Goal: Register for event/course

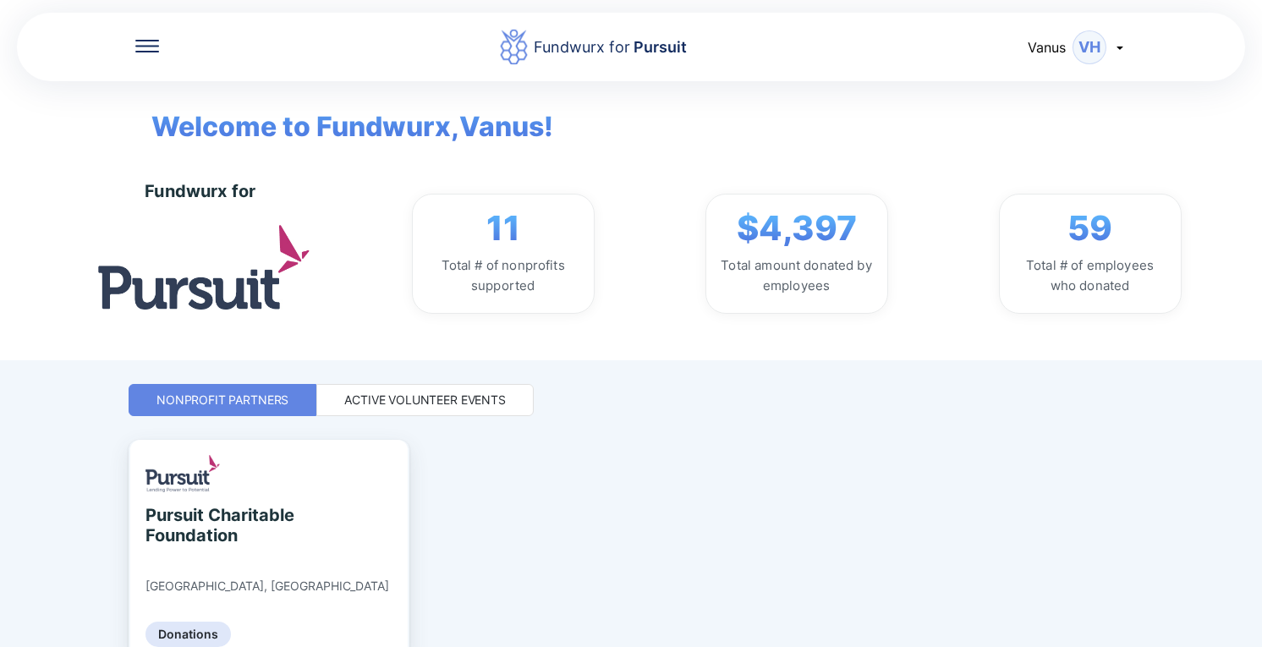
click at [410, 405] on div "Active Volunteer Events" at bounding box center [425, 400] width 162 height 17
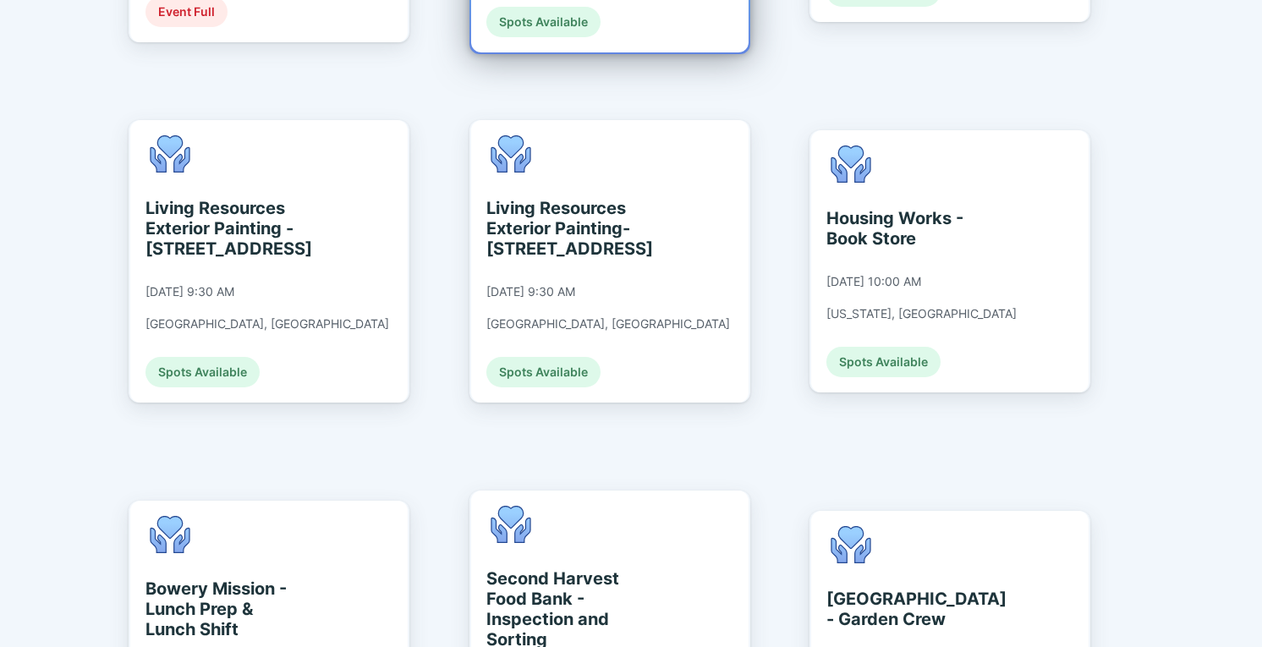
scroll to position [1945, 0]
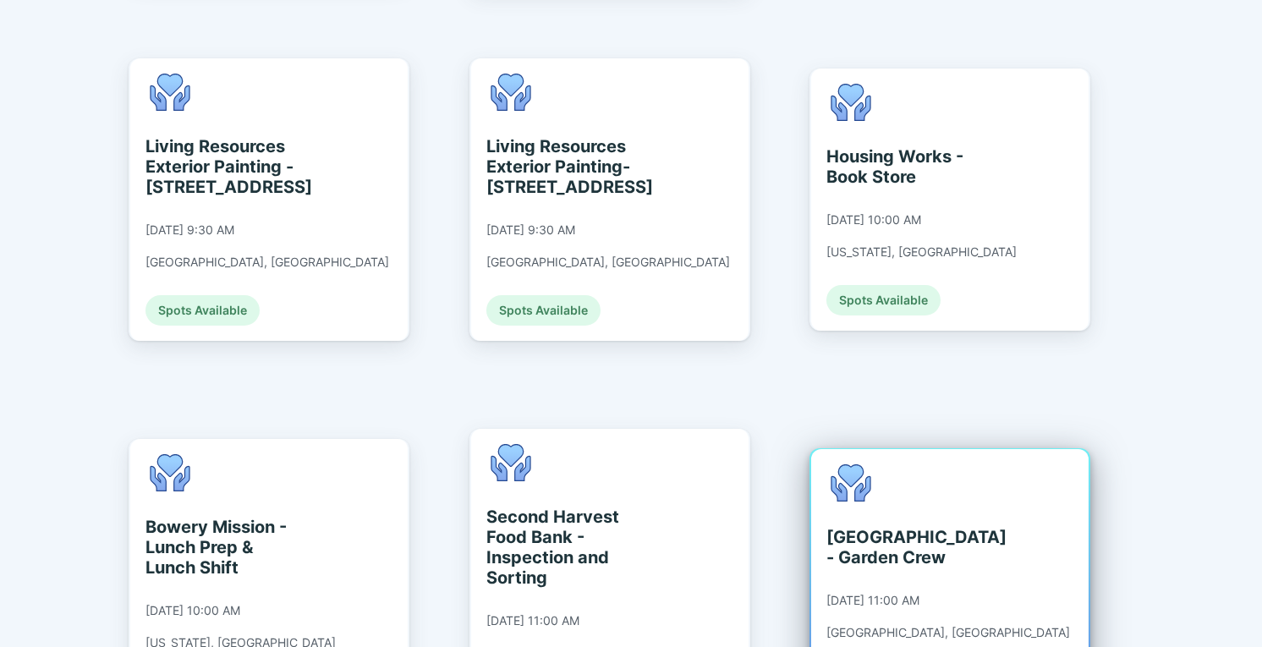
click at [894, 527] on div "[GEOGRAPHIC_DATA] - Garden Crew" at bounding box center [904, 547] width 155 height 41
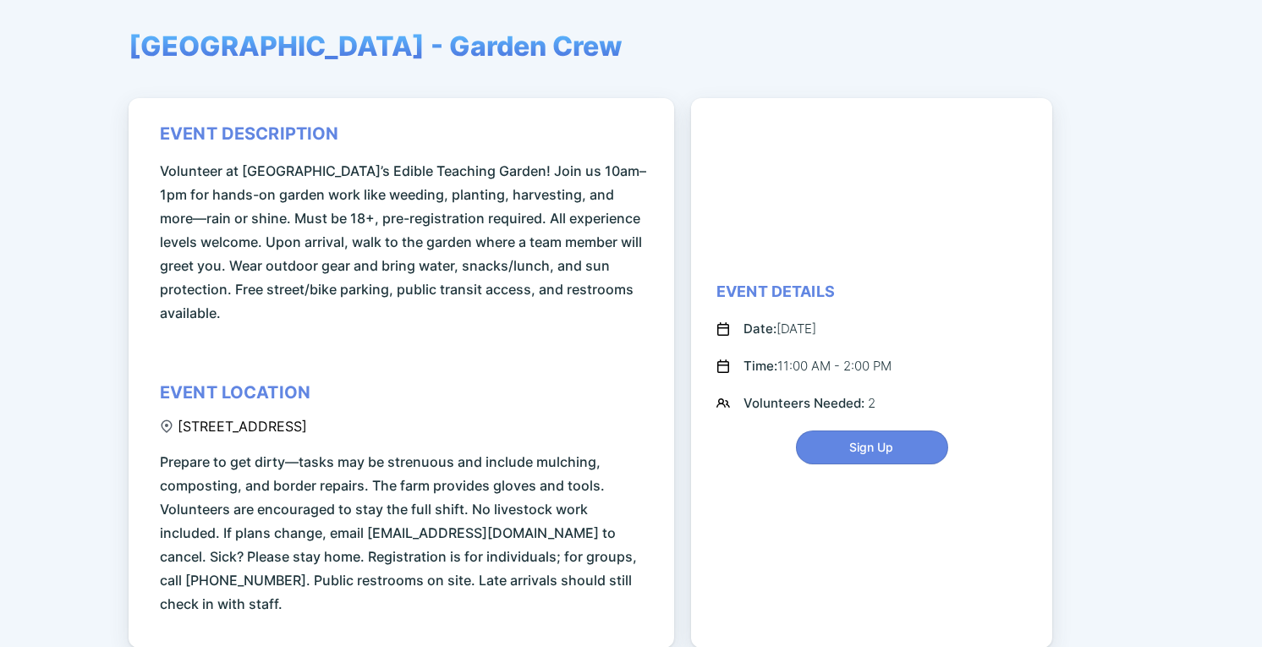
scroll to position [168, 0]
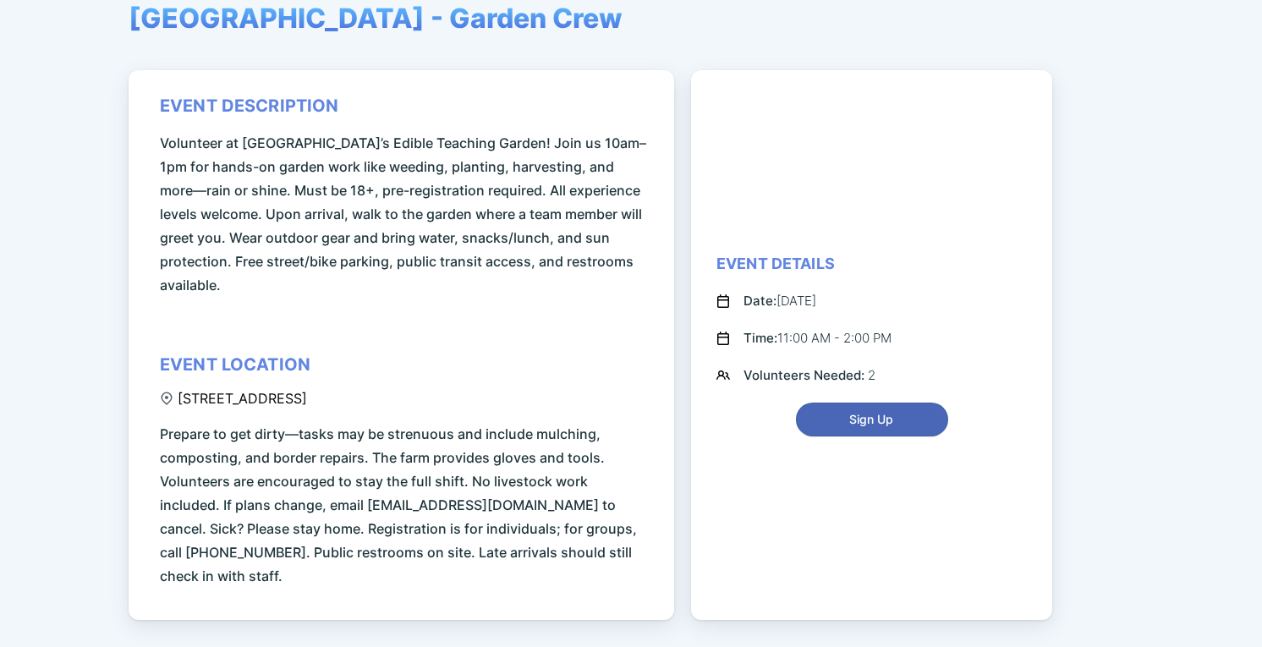
click at [855, 411] on span "Sign Up" at bounding box center [872, 419] width 44 height 17
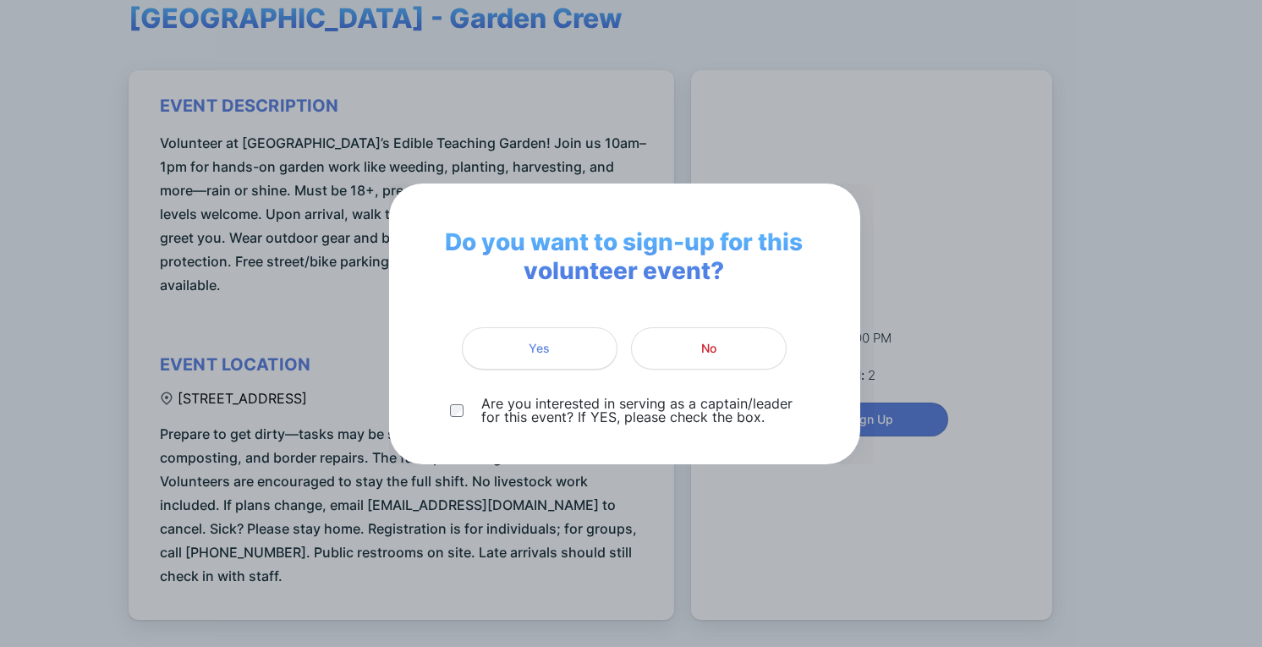
click at [553, 344] on span "Yes" at bounding box center [540, 348] width 134 height 17
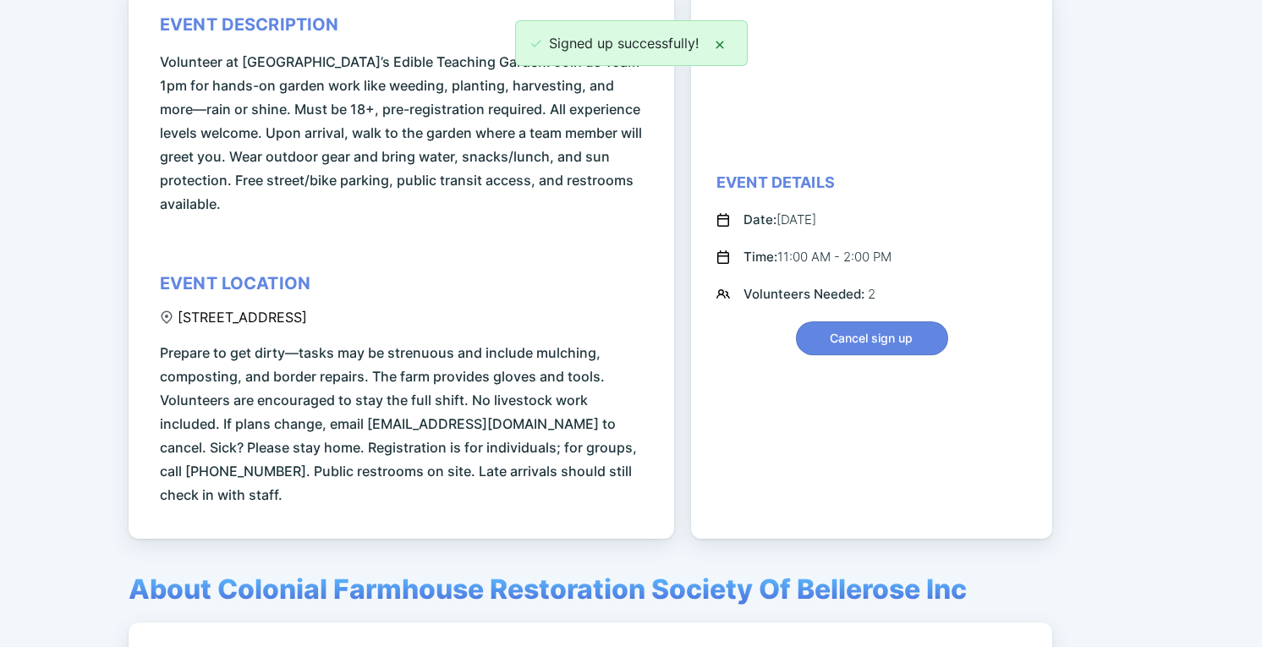
scroll to position [95, 0]
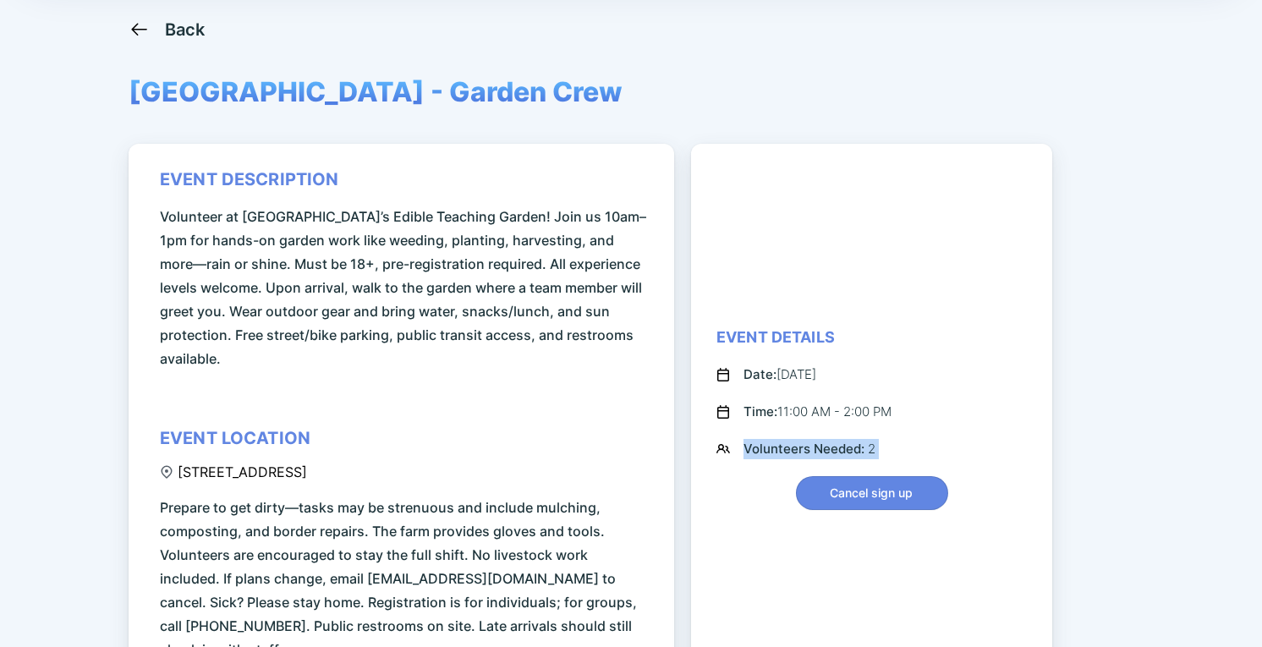
drag, startPoint x: 901, startPoint y: 424, endPoint x: 726, endPoint y: 425, distance: 175.2
click at [726, 425] on div "Event Details Date: [DATE] Time: 11:00 AM - 2:00 PM Volunteers Needed: 2 Cancel…" at bounding box center [872, 418] width 311 height 183
click at [698, 425] on div "Event Details Date: [DATE] Time: 11:00 AM - 2:00 PM Volunteers Needed: 2 Cancel…" at bounding box center [871, 419] width 361 height 550
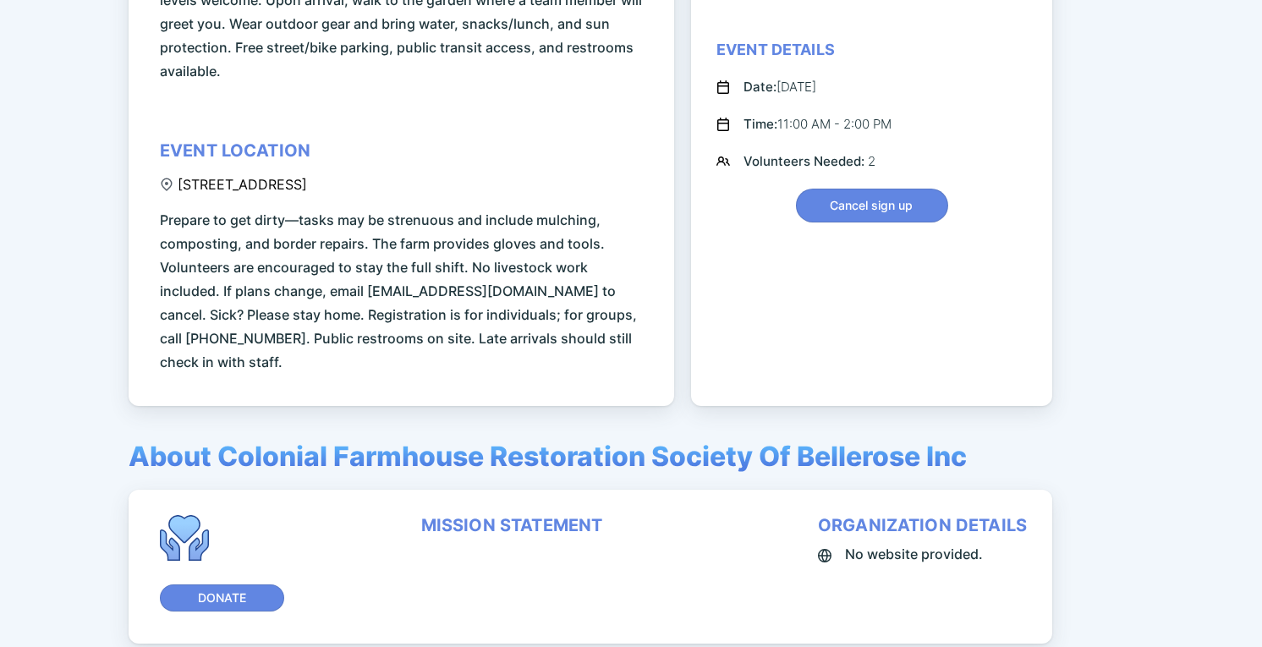
scroll to position [423, 0]
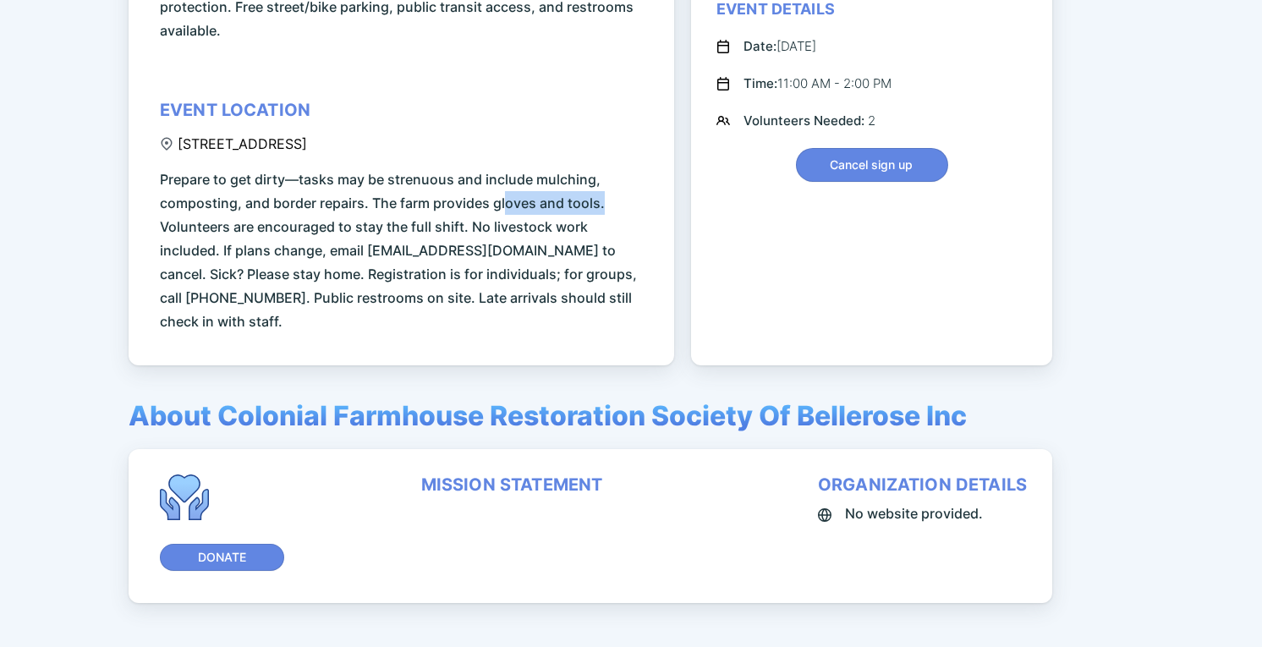
drag, startPoint x: 504, startPoint y: 171, endPoint x: 606, endPoint y: 187, distance: 102.8
click at [606, 187] on span "Prepare to get dirty—tasks may be strenuous and include mulching, composting, a…" at bounding box center [404, 251] width 489 height 166
drag, startPoint x: 309, startPoint y: 203, endPoint x: 456, endPoint y: 218, distance: 148.0
click at [412, 213] on span "Prepare to get dirty—tasks may be strenuous and include mulching, composting, a…" at bounding box center [404, 251] width 489 height 166
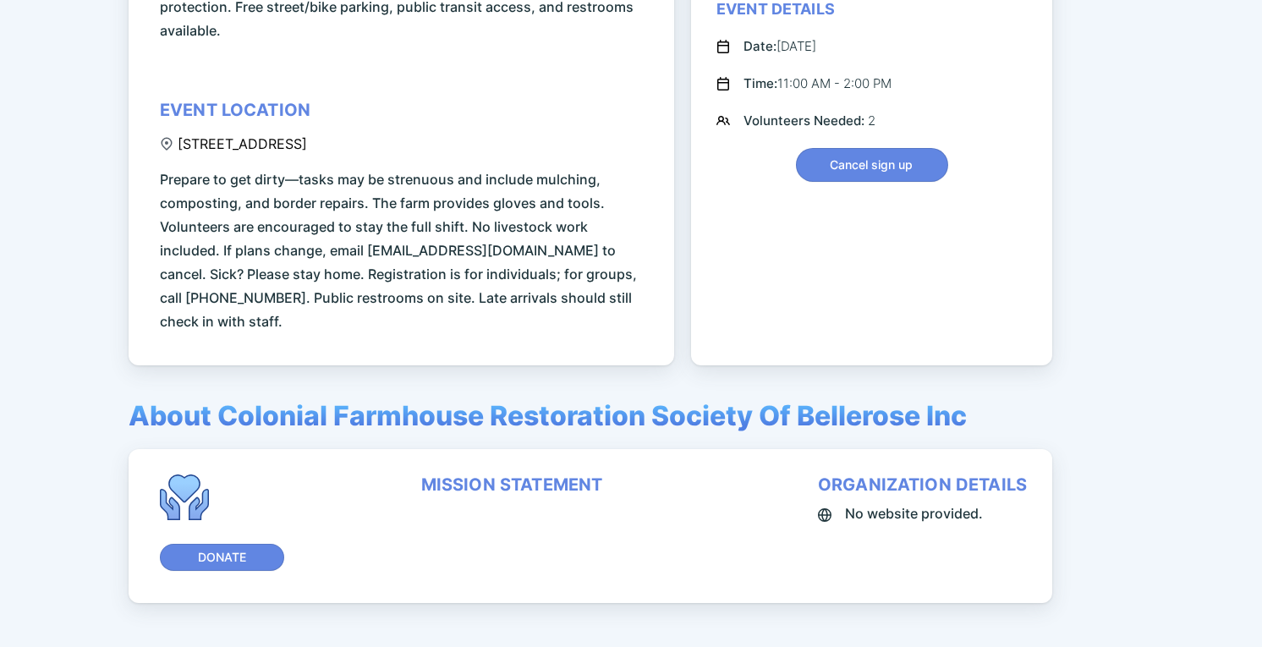
click at [459, 218] on span "Prepare to get dirty—tasks may be strenuous and include mulching, composting, a…" at bounding box center [404, 251] width 489 height 166
drag, startPoint x: 482, startPoint y: 207, endPoint x: 560, endPoint y: 213, distance: 78.1
click at [537, 210] on span "Prepare to get dirty—tasks may be strenuous and include mulching, composting, a…" at bounding box center [404, 251] width 489 height 166
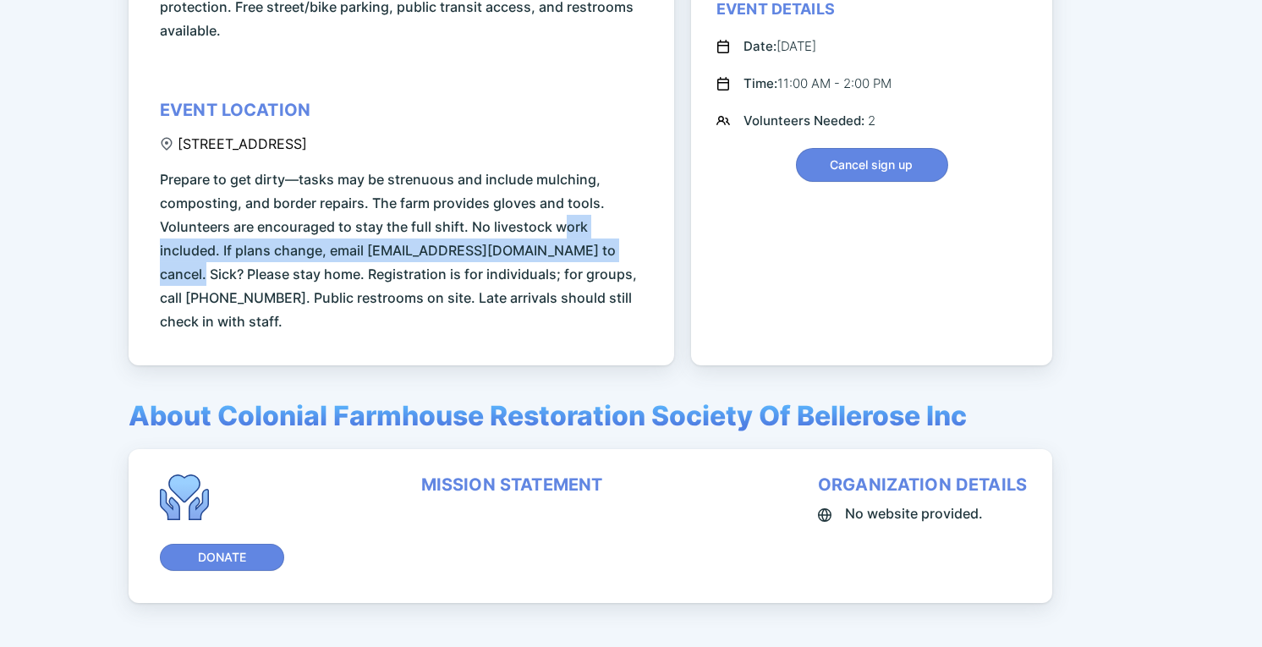
drag, startPoint x: 562, startPoint y: 213, endPoint x: 588, endPoint y: 226, distance: 29.1
click at [588, 226] on span "Prepare to get dirty—tasks may be strenuous and include mulching, composting, a…" at bounding box center [404, 251] width 489 height 166
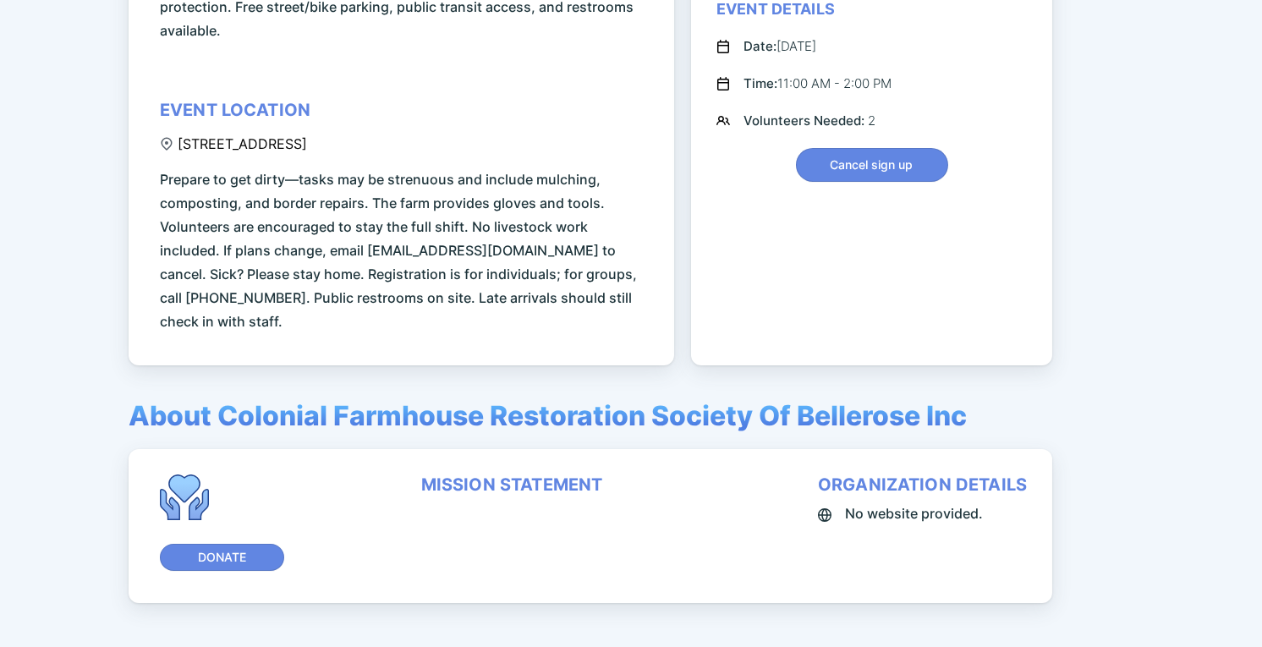
click at [602, 228] on span "Prepare to get dirty—tasks may be strenuous and include mulching, composting, a…" at bounding box center [404, 251] width 489 height 166
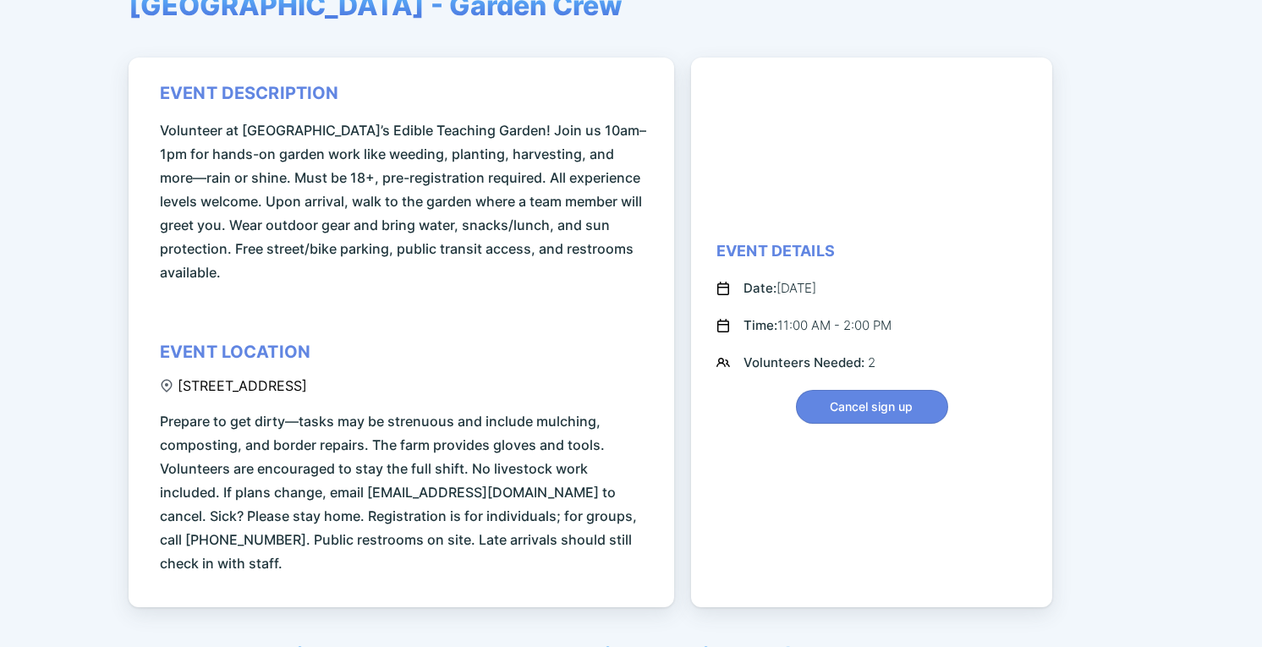
scroll to position [168, 0]
